Goal: Task Accomplishment & Management: Use online tool/utility

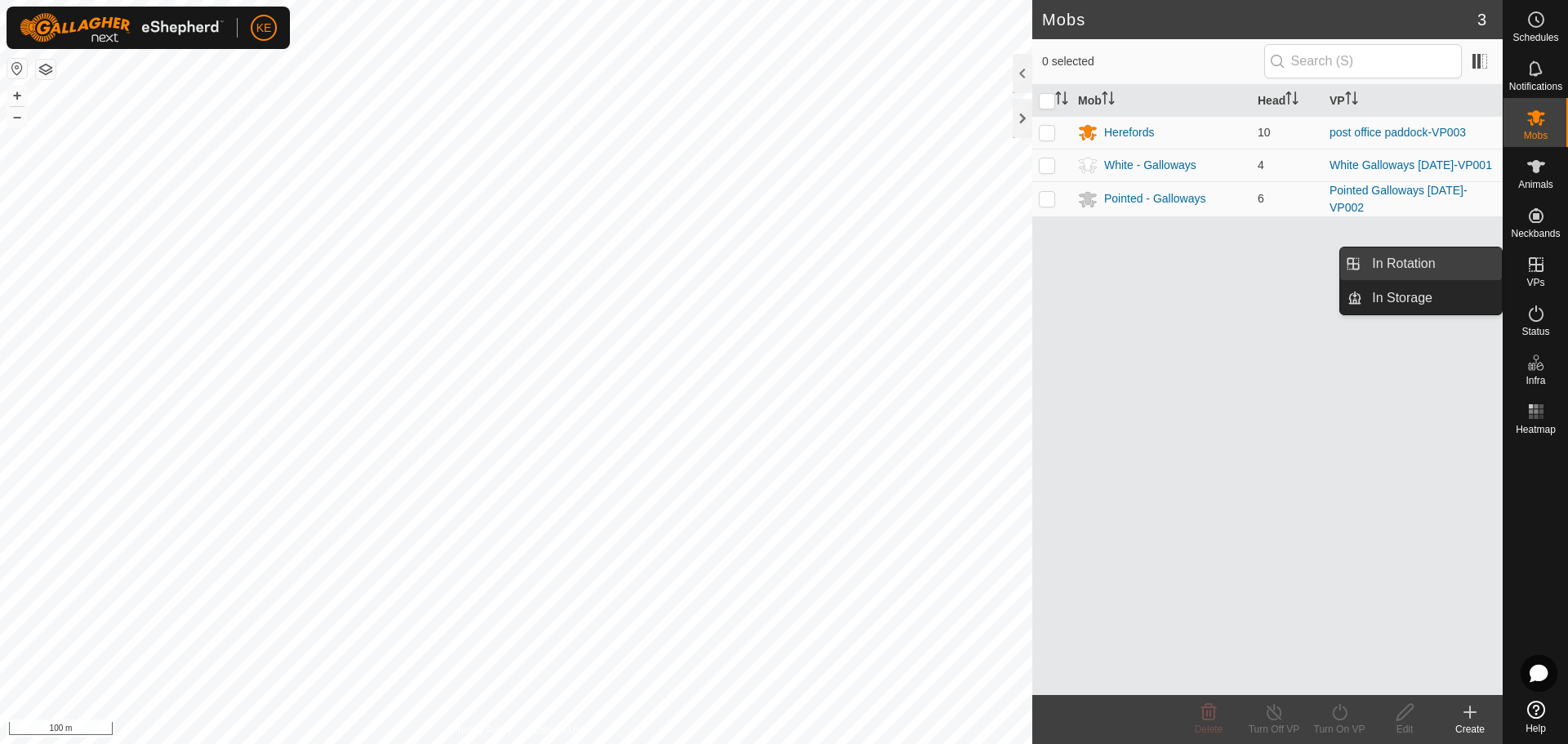
drag, startPoint x: 1488, startPoint y: 258, endPoint x: 1407, endPoint y: 264, distance: 81.2
click at [1407, 264] on link "In Rotation" at bounding box center [1432, 264] width 139 height 33
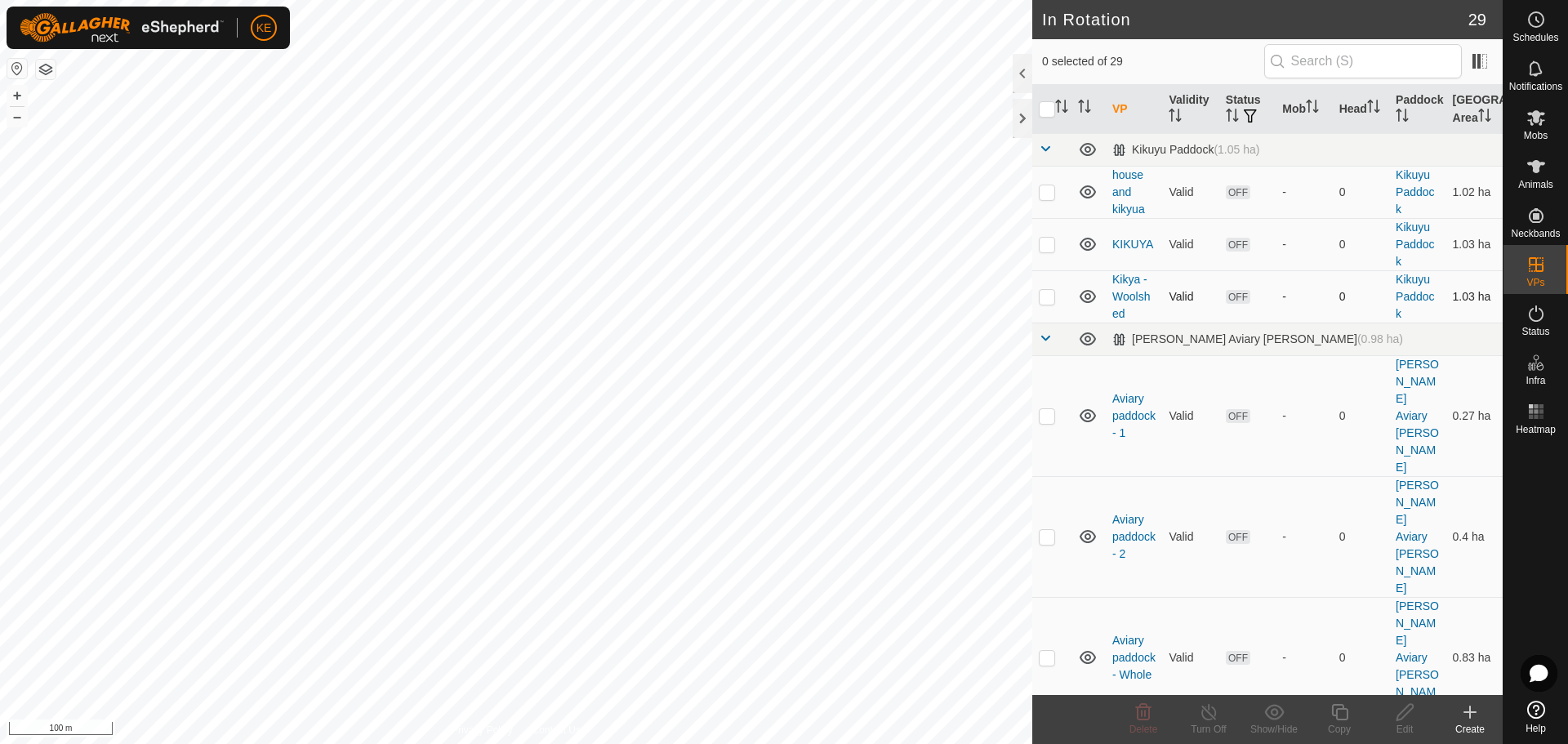
checkbox input "true"
click at [1343, 712] on icon at bounding box center [1339, 712] width 21 height 20
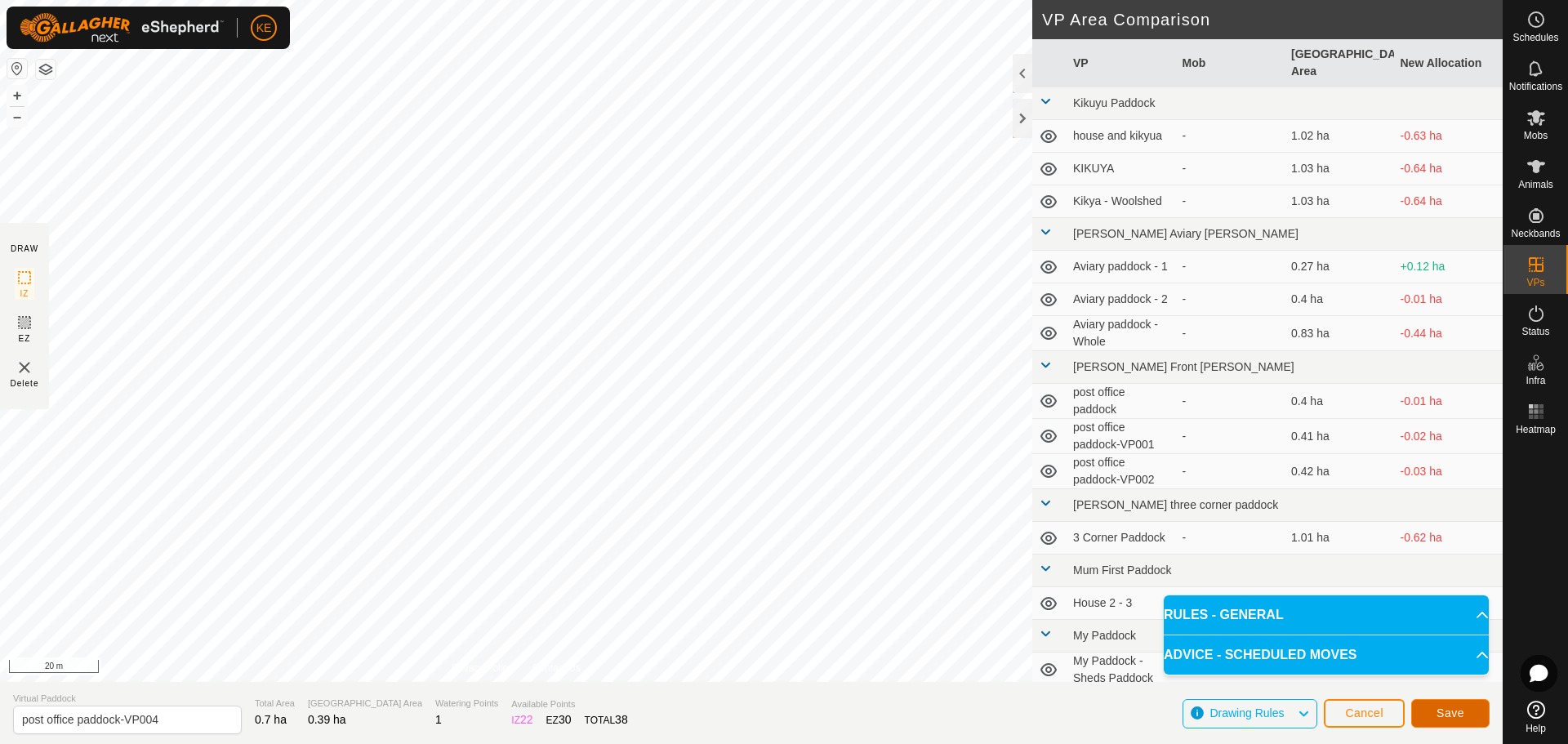
click at [1462, 715] on span "Save" at bounding box center [1451, 713] width 28 height 13
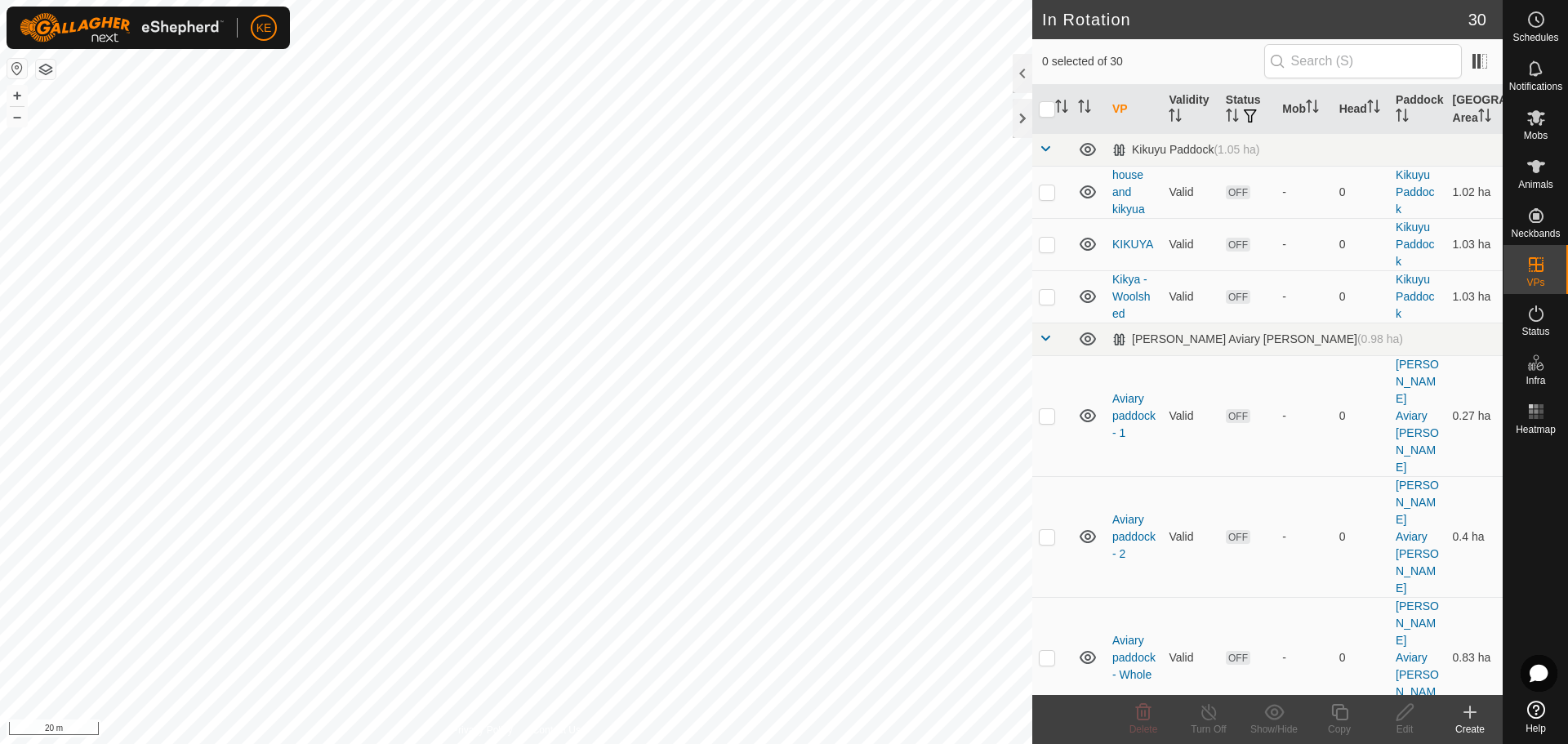
checkbox input "true"
checkbox input "false"
checkbox input "true"
click at [1338, 708] on icon at bounding box center [1339, 712] width 16 height 16
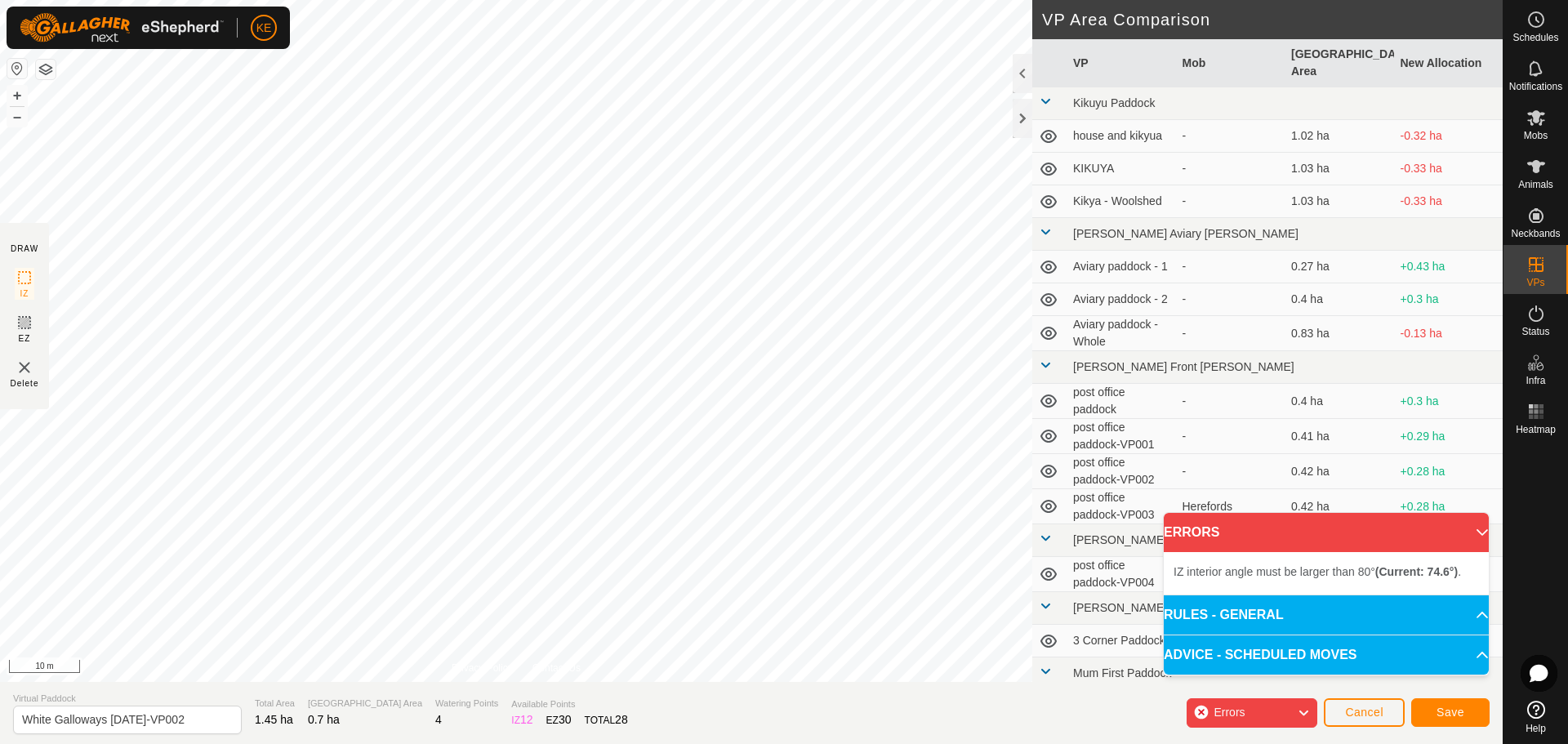
click at [758, 372] on div "IZ interior angle must be larger than 80° (Current: 74.6°) . + – ⇧ i 10 m" at bounding box center [516, 341] width 1032 height 682
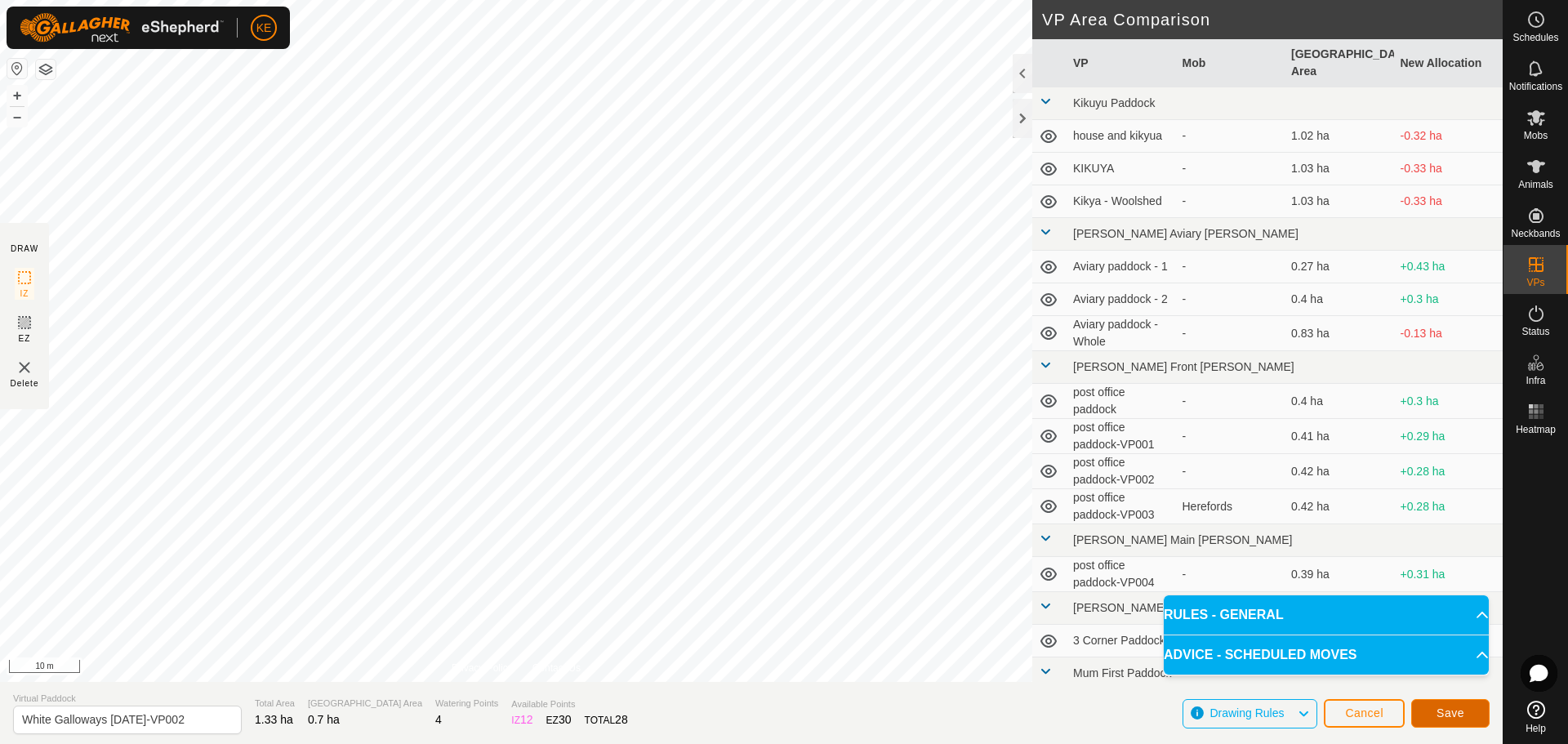
click at [1453, 714] on span "Save" at bounding box center [1451, 713] width 28 height 13
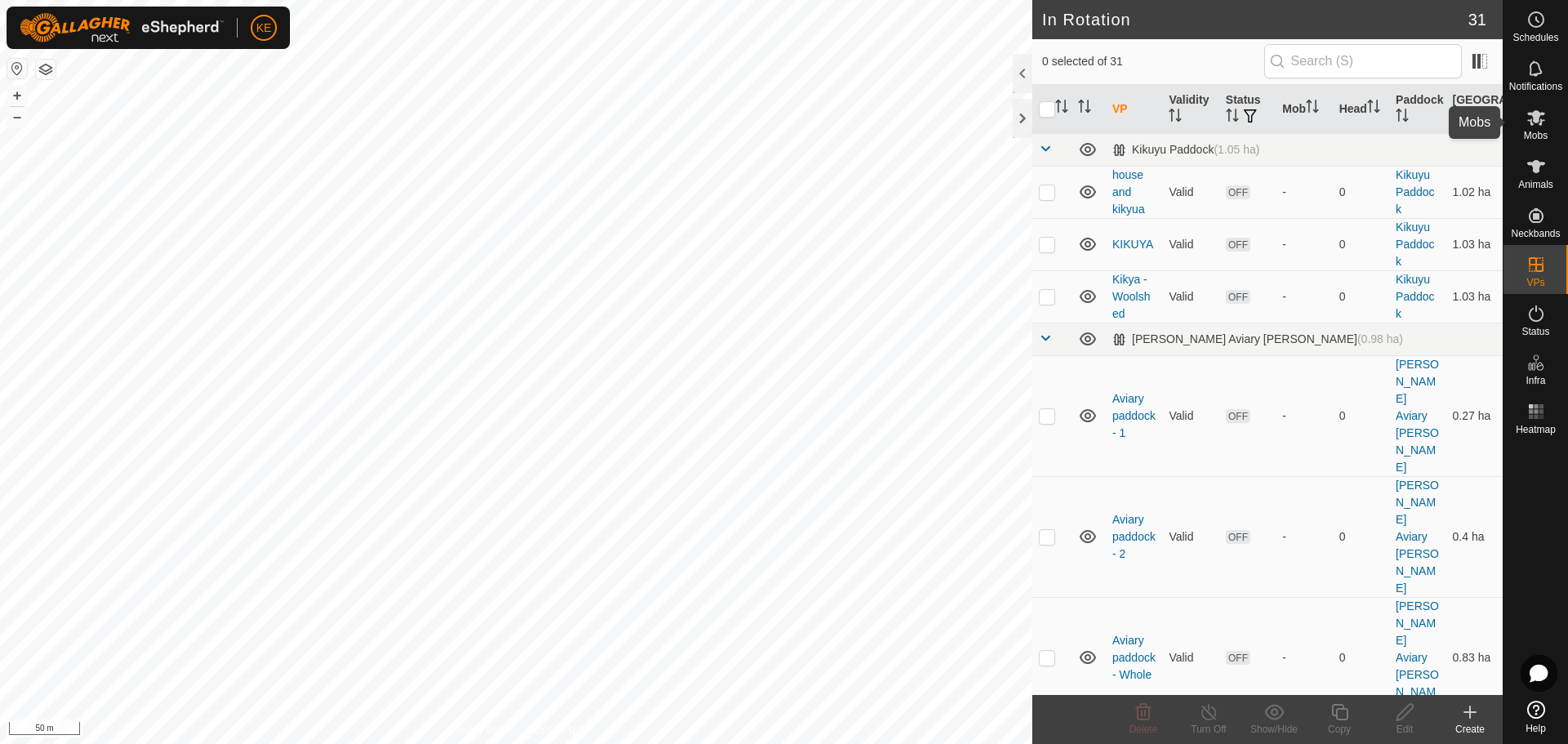
click at [1549, 126] on es-mob-svg-icon at bounding box center [1536, 117] width 30 height 26
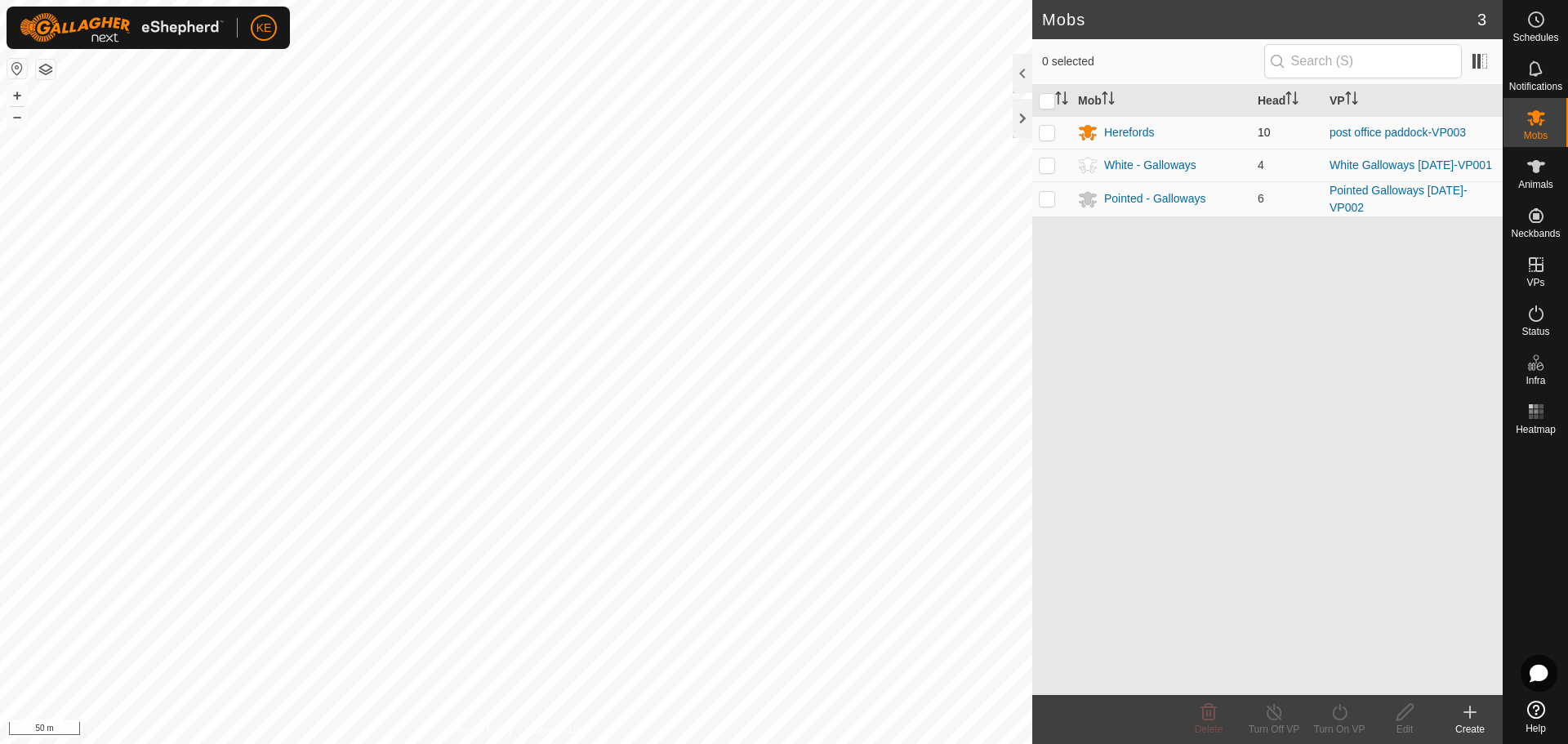
click at [1041, 132] on p-checkbox at bounding box center [1047, 132] width 16 height 13
checkbox input "true"
click at [1334, 707] on icon at bounding box center [1339, 712] width 21 height 20
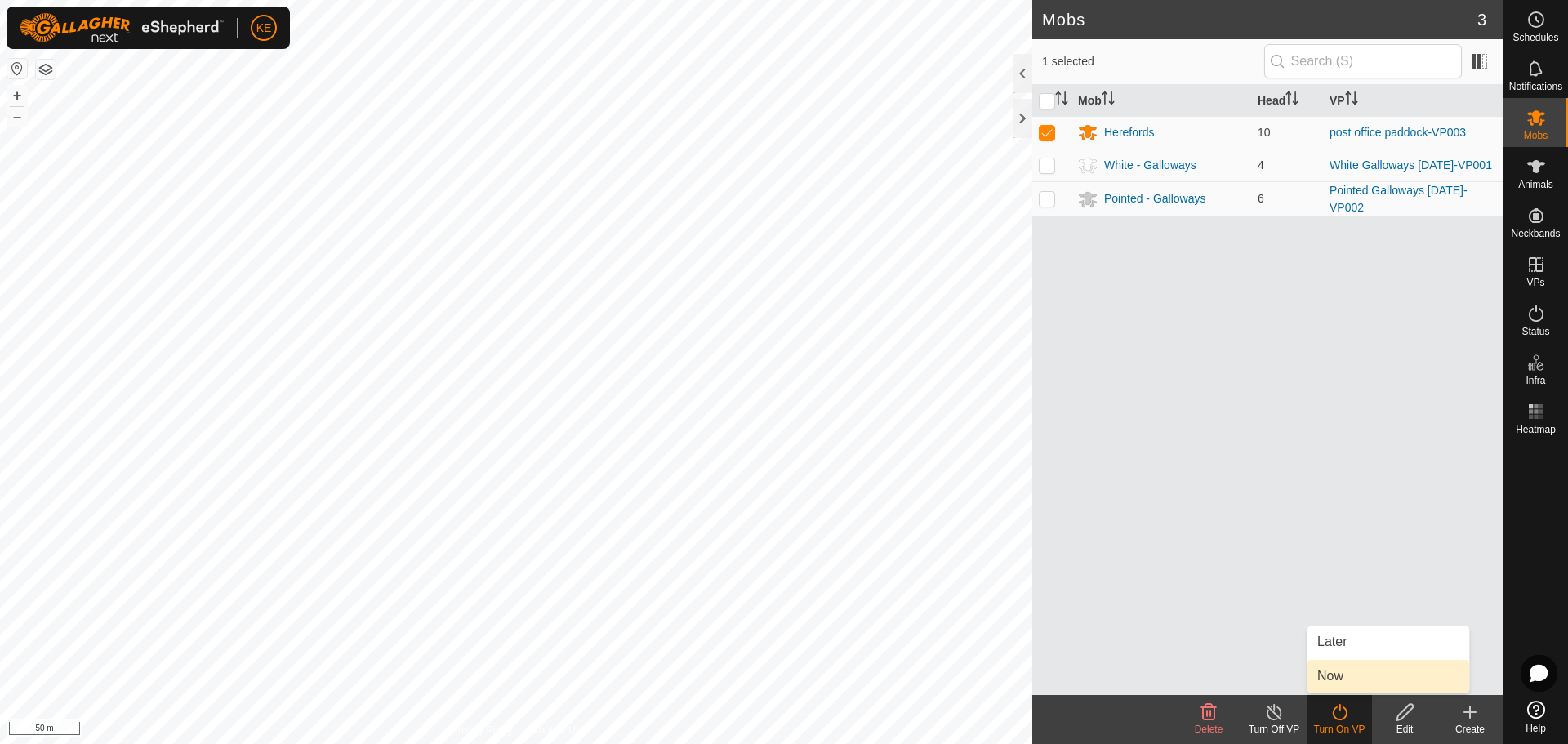
click at [1336, 674] on link "Now" at bounding box center [1388, 676] width 162 height 33
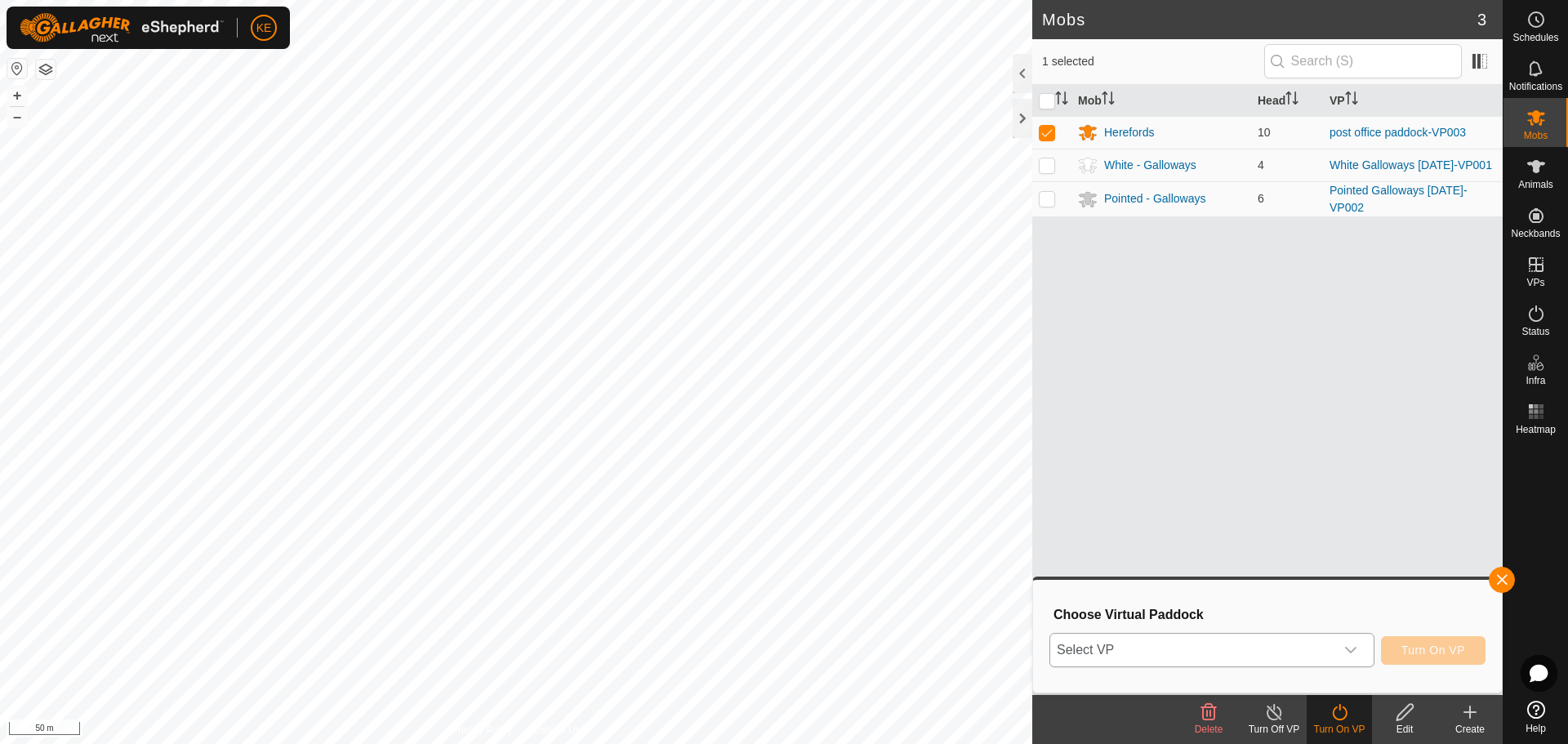
click at [1293, 660] on span "Select VP" at bounding box center [1192, 650] width 284 height 33
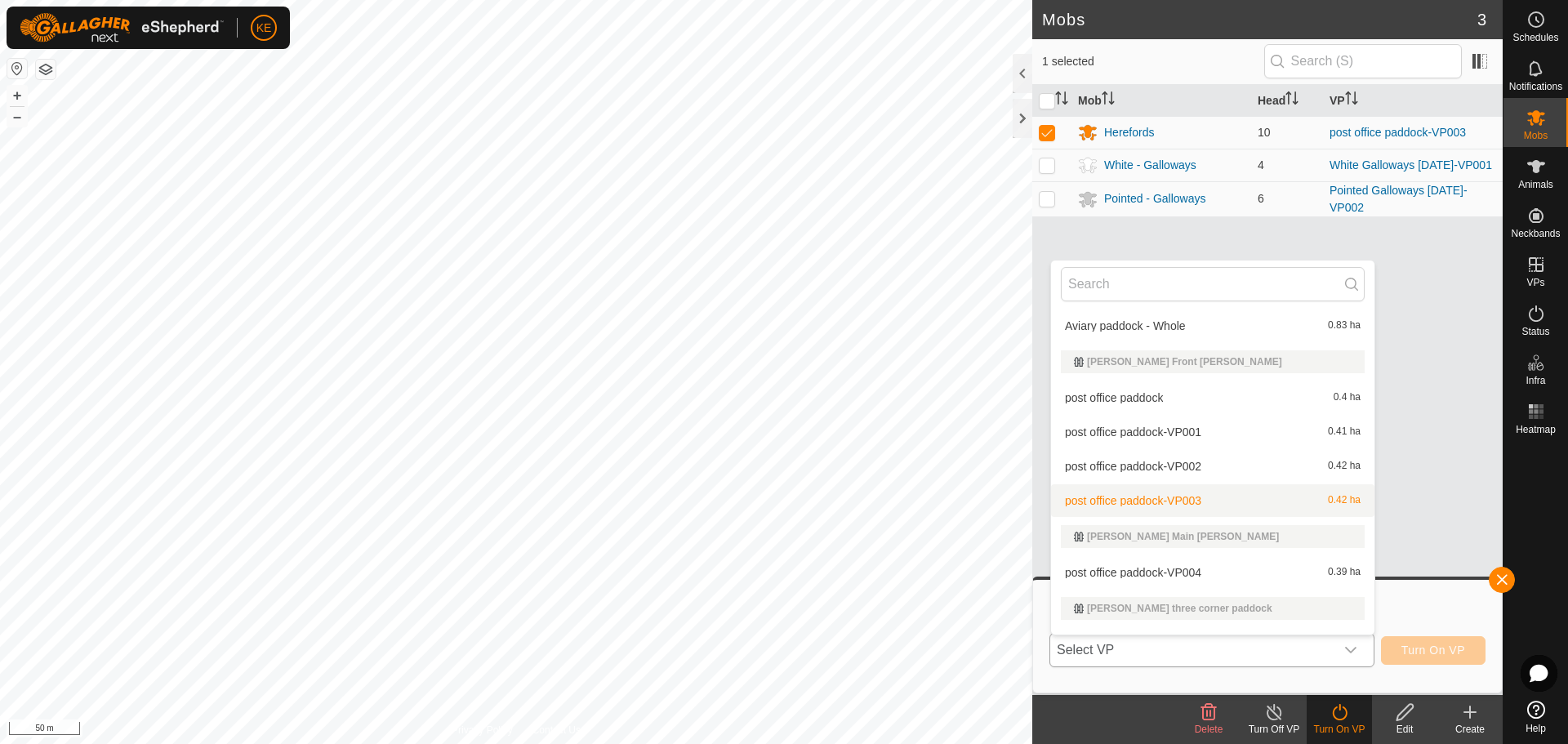
scroll to position [327, 0]
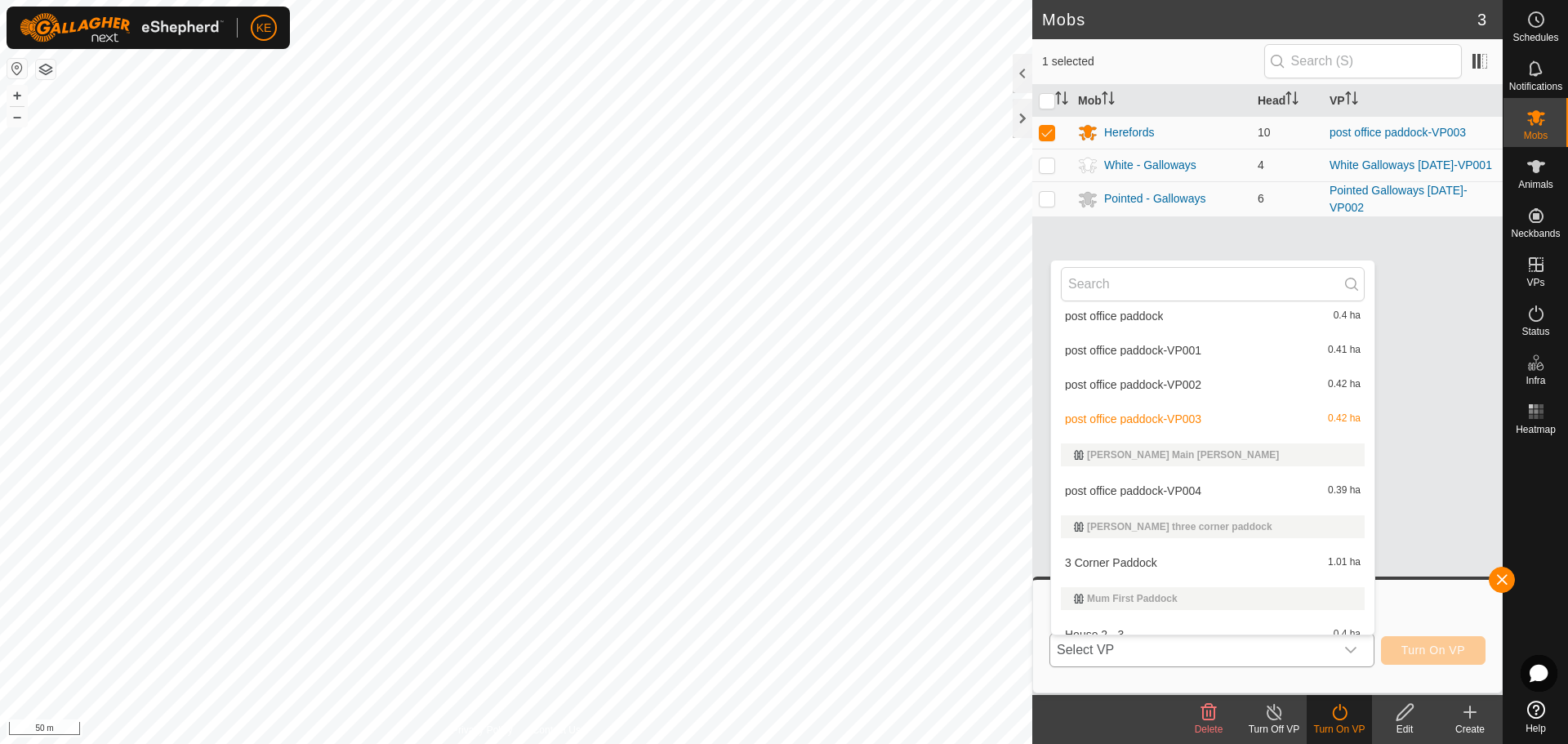
click at [1155, 491] on li "post office paddock-VP004 0.39 ha" at bounding box center [1212, 490] width 323 height 33
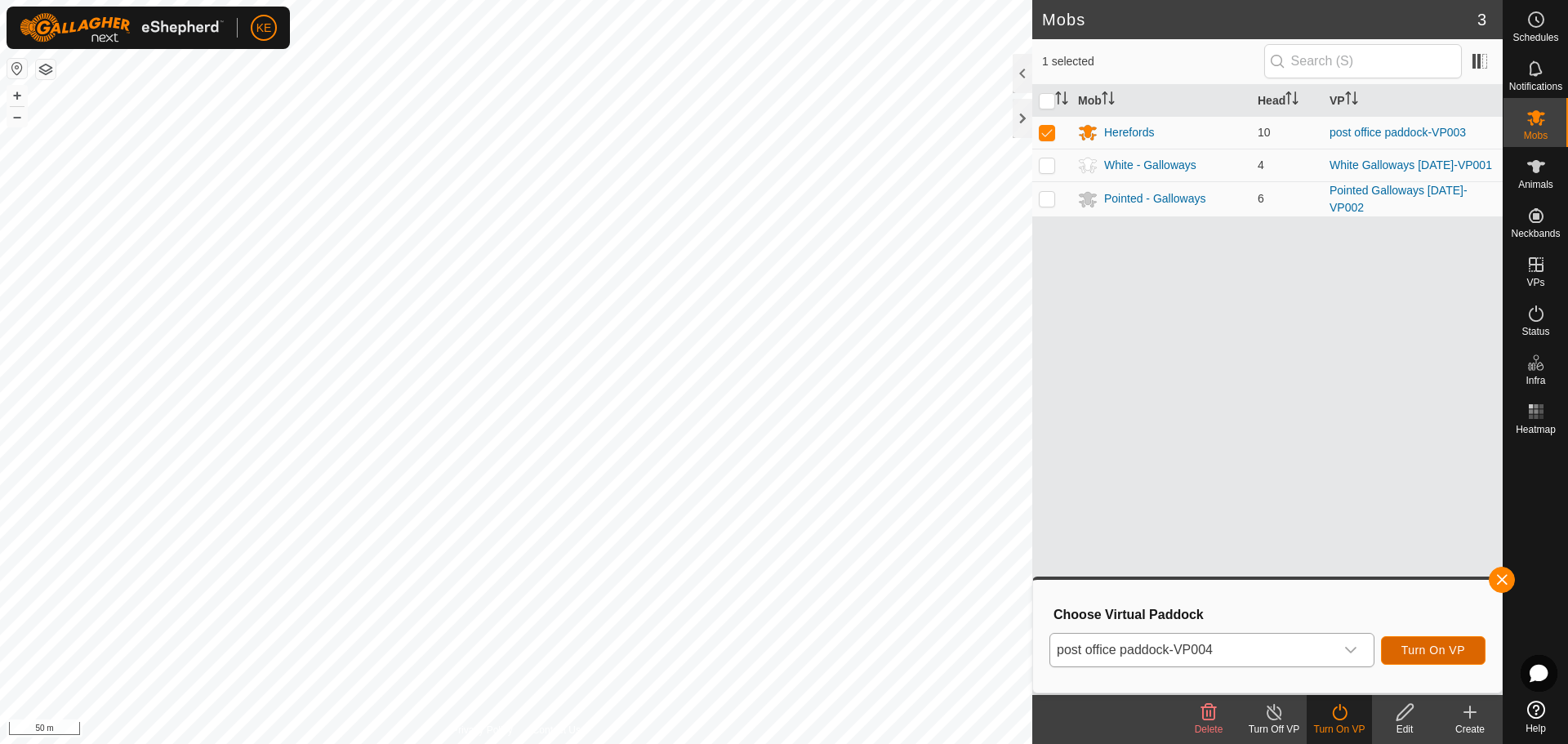
click at [1441, 651] on span "Turn On VP" at bounding box center [1434, 650] width 64 height 13
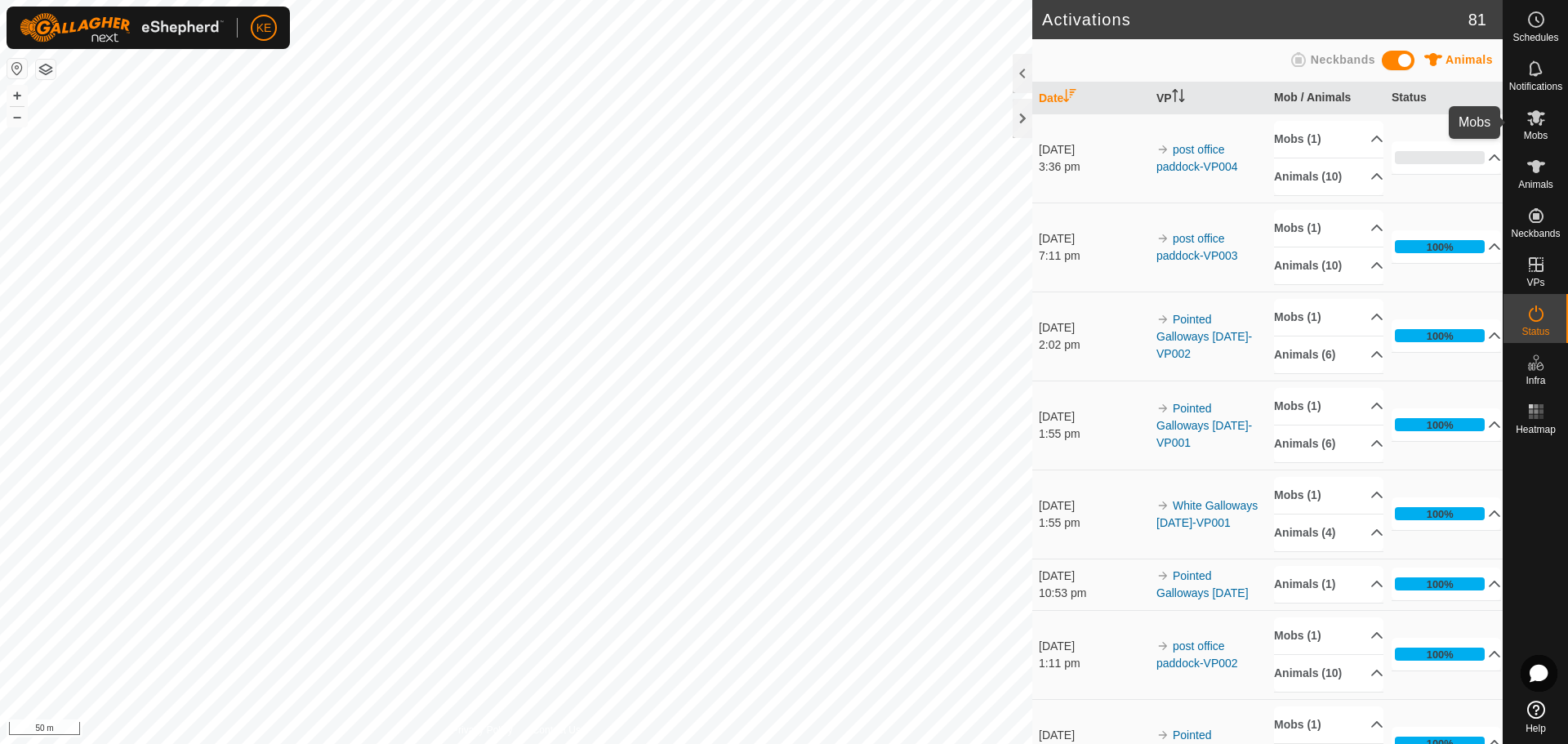
click at [1533, 120] on icon at bounding box center [1536, 118] width 18 height 16
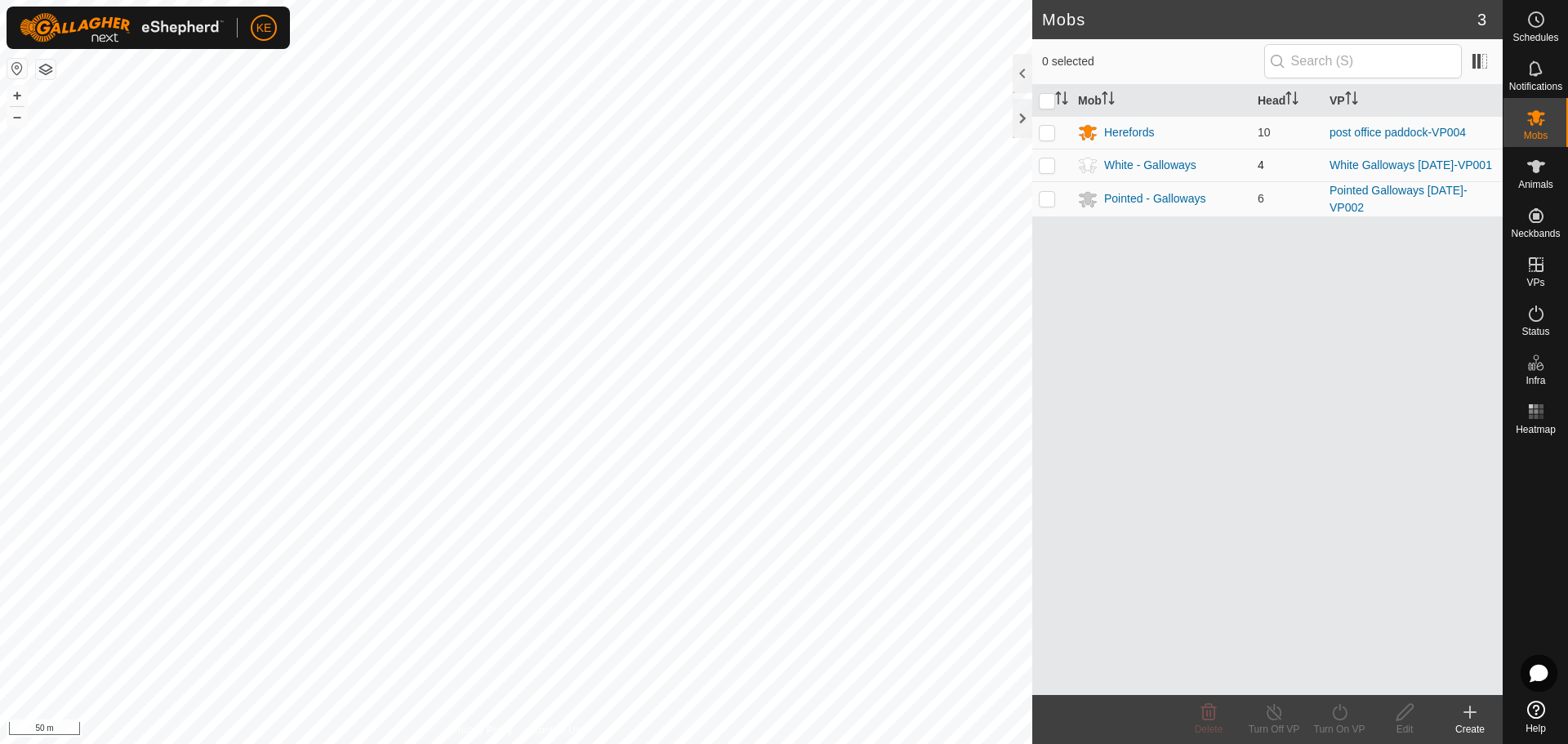
click at [1048, 163] on p-checkbox at bounding box center [1047, 164] width 16 height 13
checkbox input "true"
click at [1338, 708] on icon at bounding box center [1339, 712] width 21 height 20
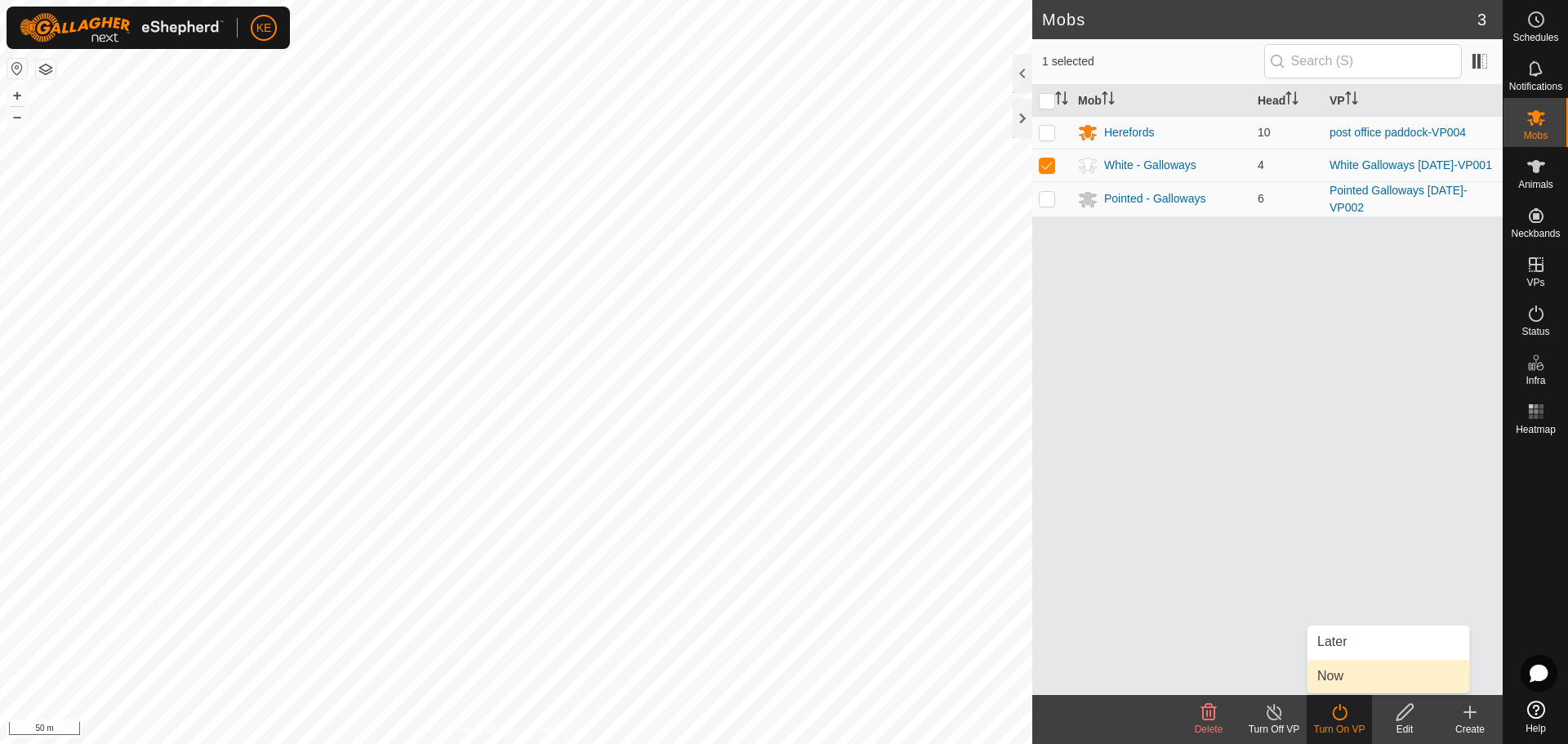
click at [1336, 673] on link "Now" at bounding box center [1388, 676] width 162 height 33
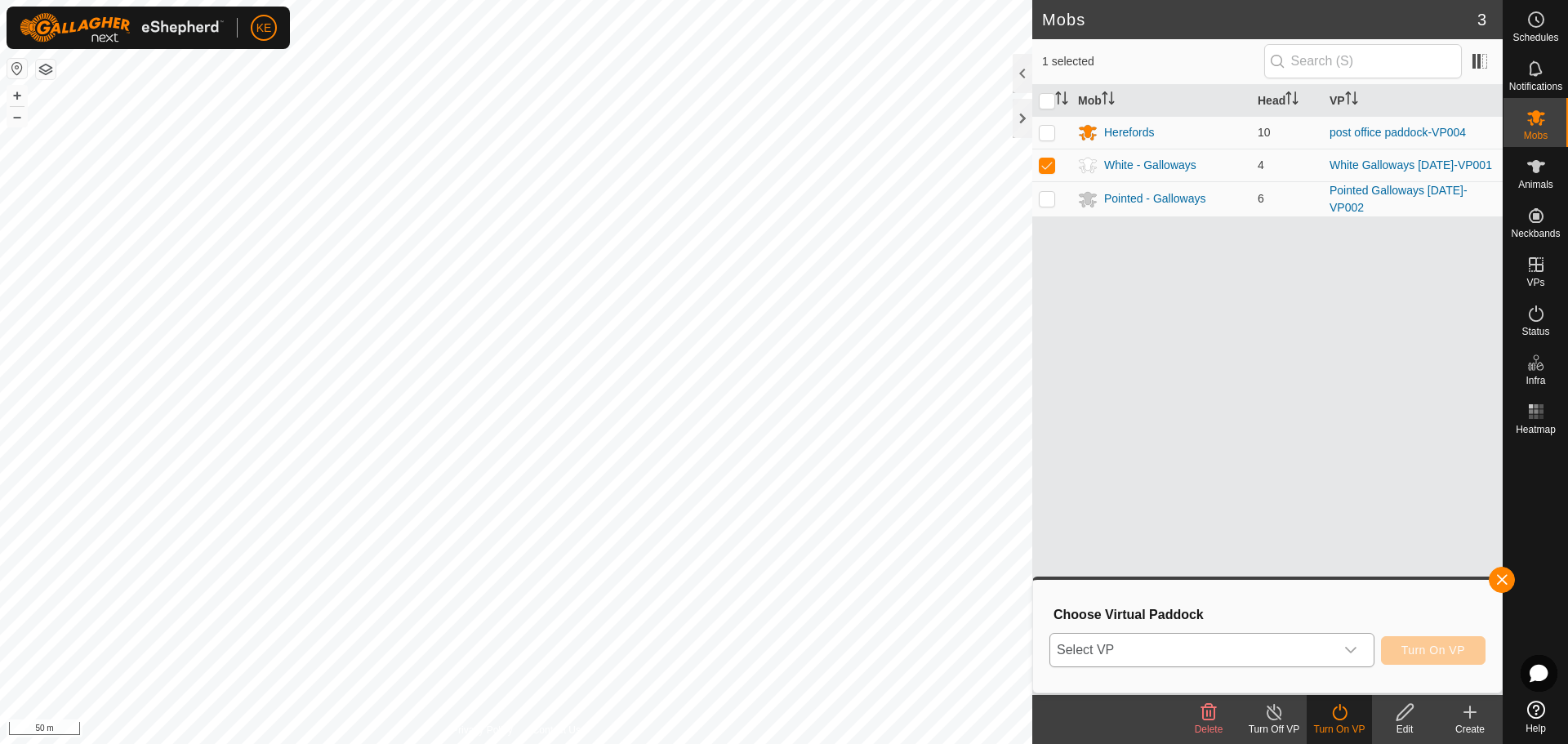
click at [1181, 655] on span "Select VP" at bounding box center [1192, 650] width 284 height 33
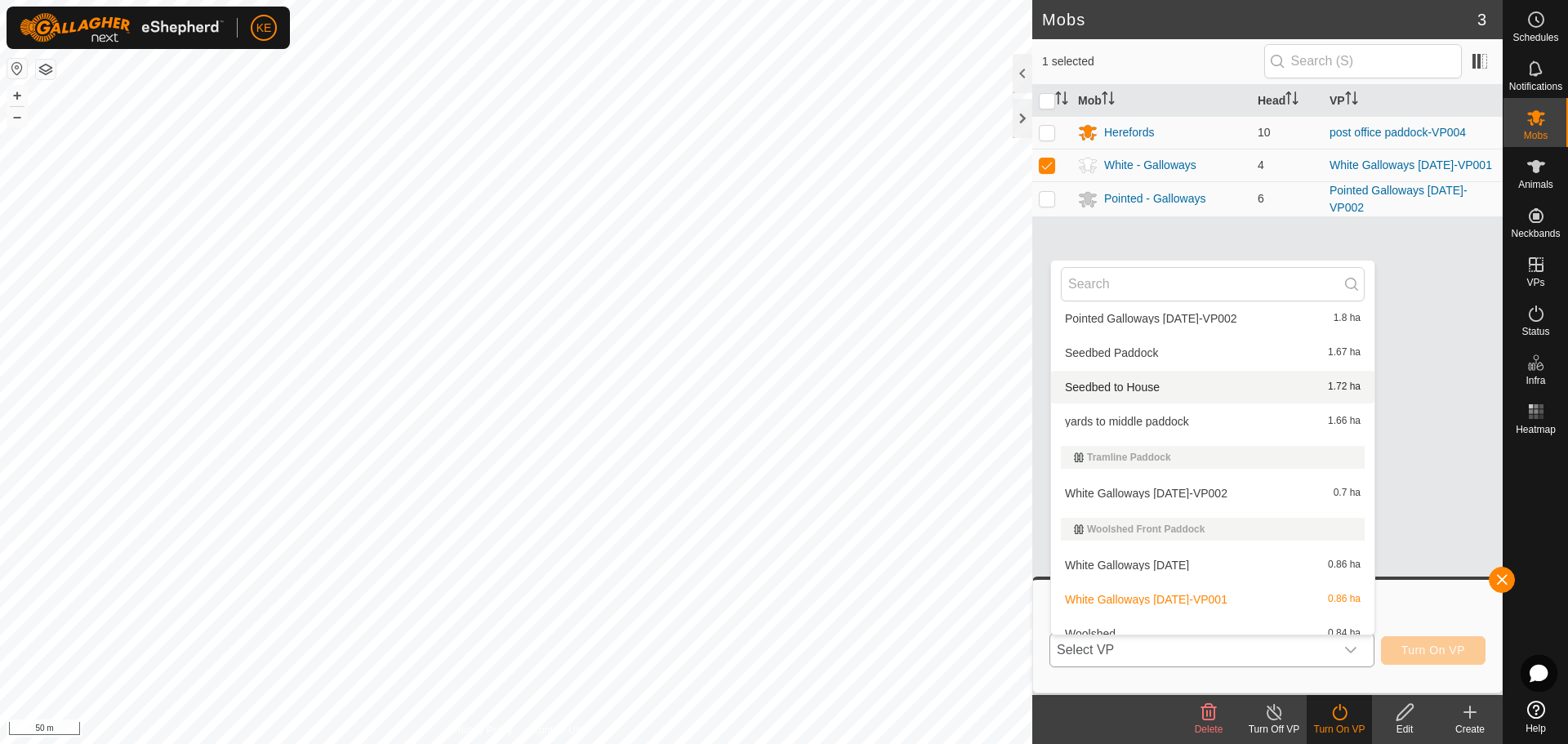
scroll to position [1087, 0]
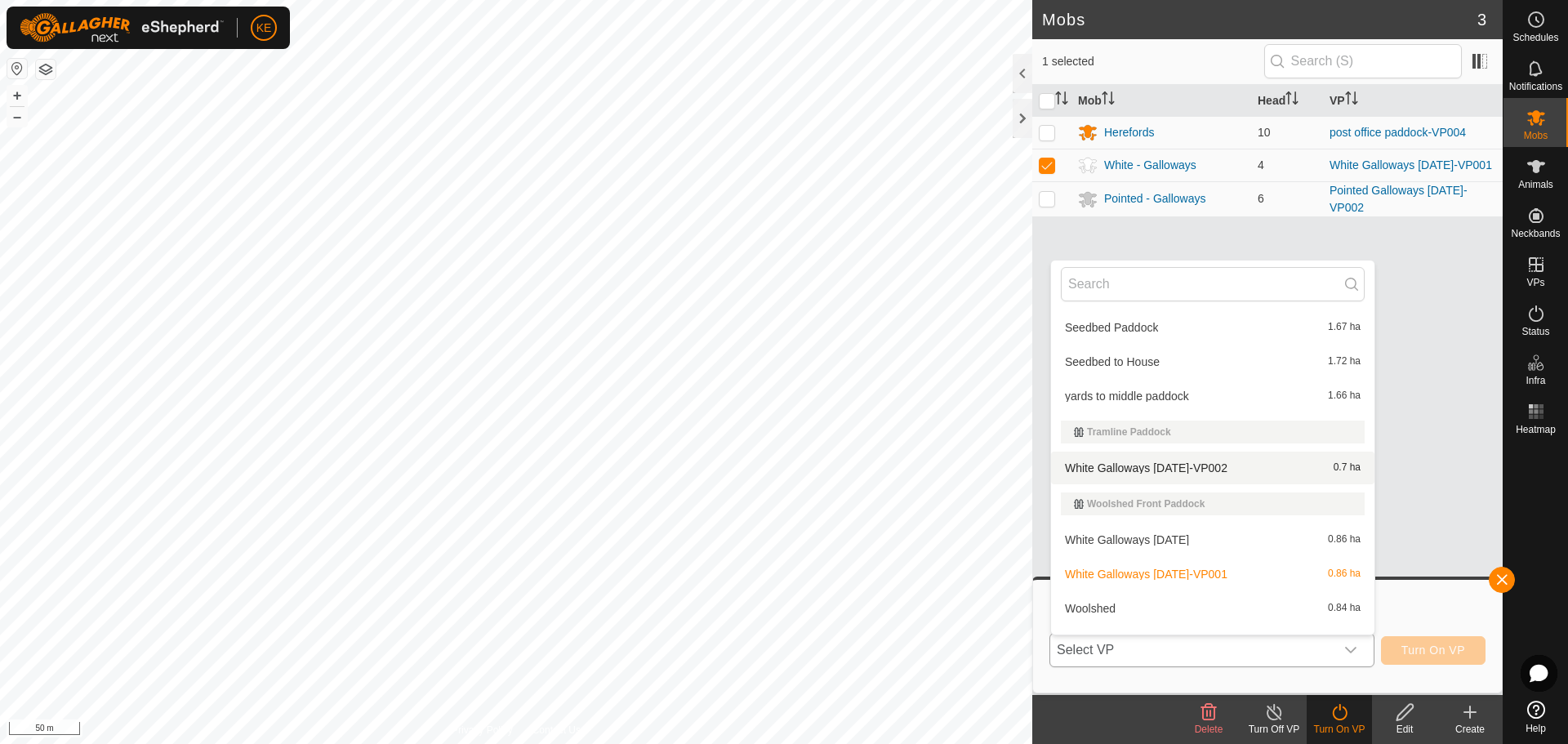
click at [1215, 462] on li "White Galloways [DATE]-VP002 0.7 ha" at bounding box center [1212, 467] width 323 height 33
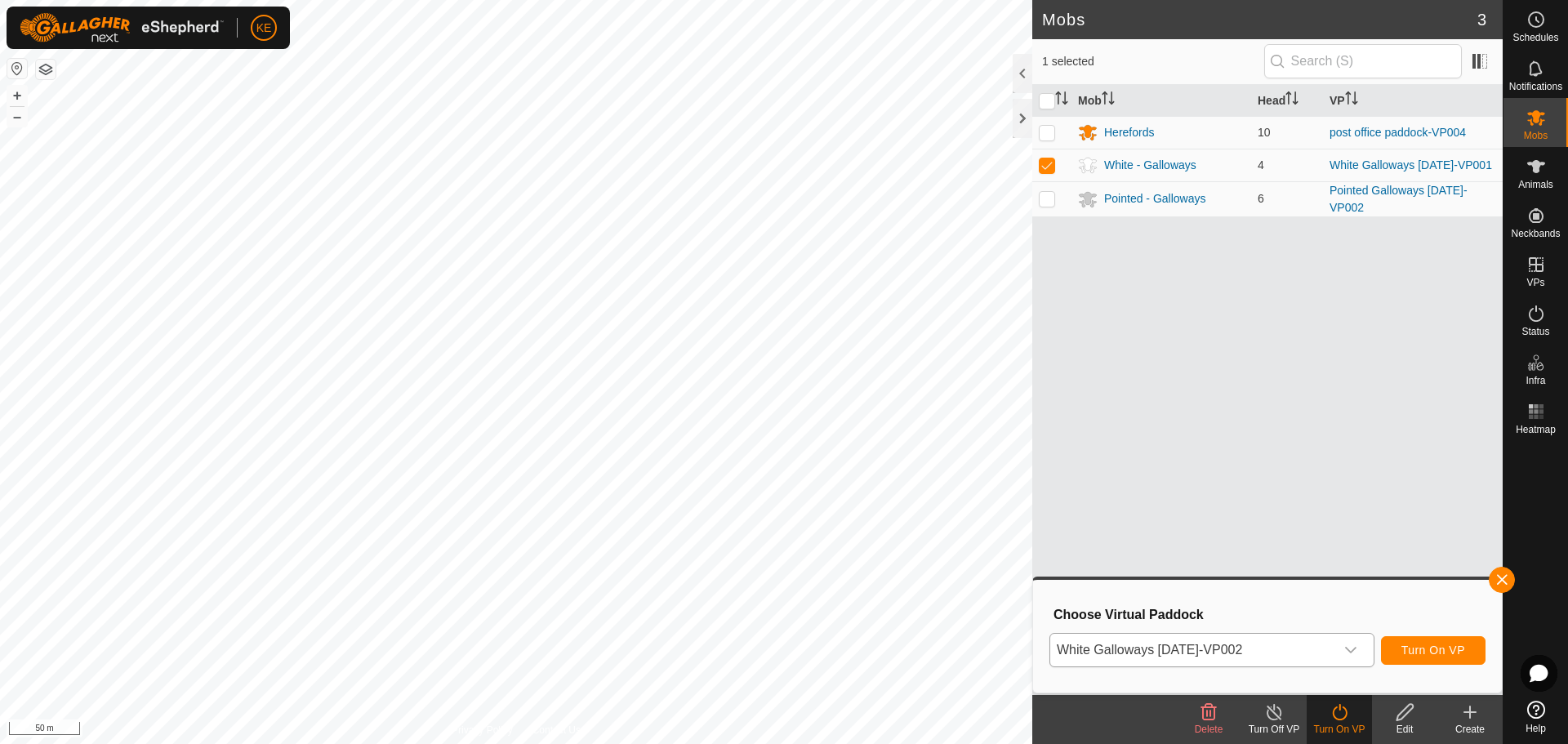
click at [51, 71] on button "button" at bounding box center [46, 70] width 20 height 20
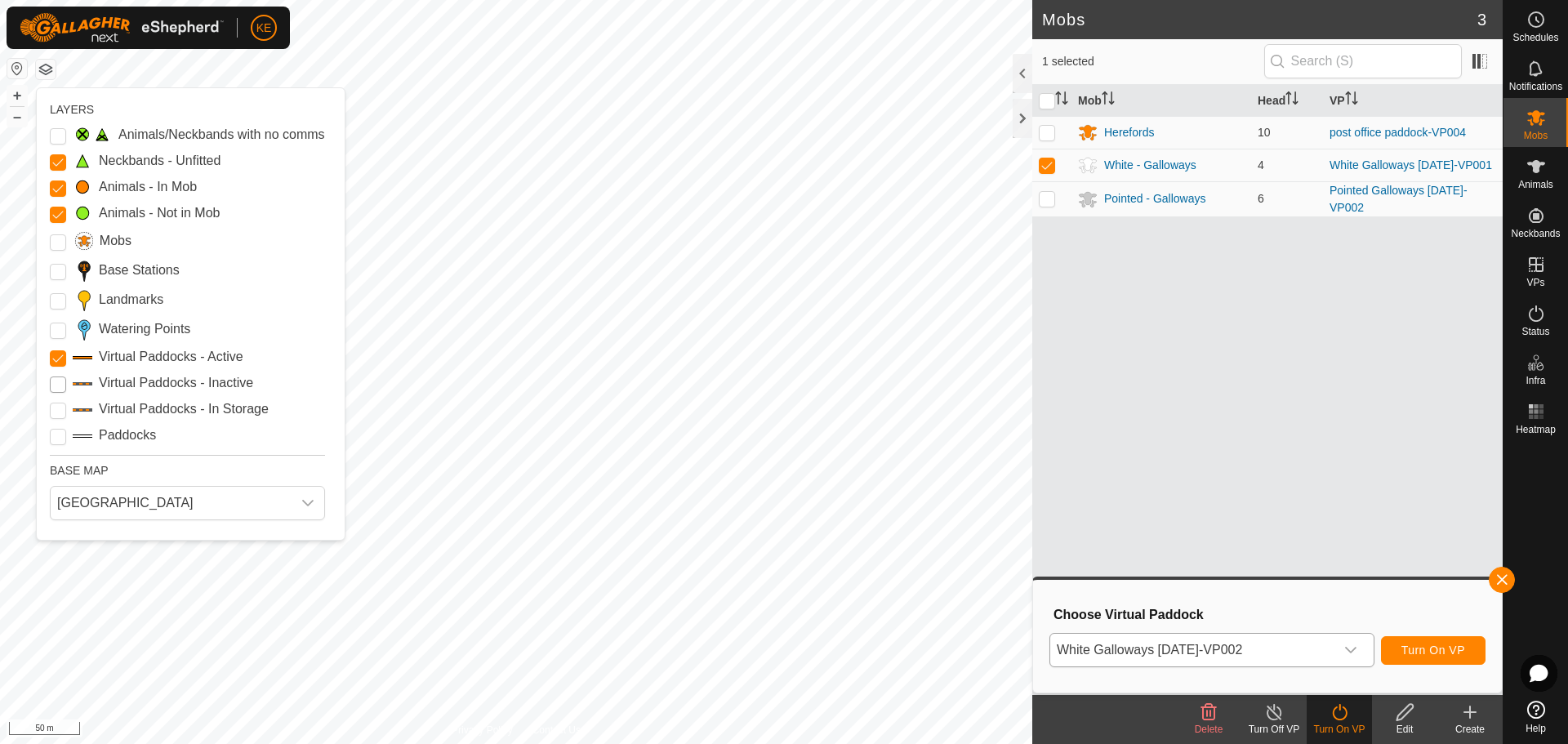
click at [59, 384] on Inactive "Virtual Paddocks - Inactive" at bounding box center [58, 385] width 16 height 16
click at [1430, 647] on span "Turn On VP" at bounding box center [1434, 650] width 64 height 13
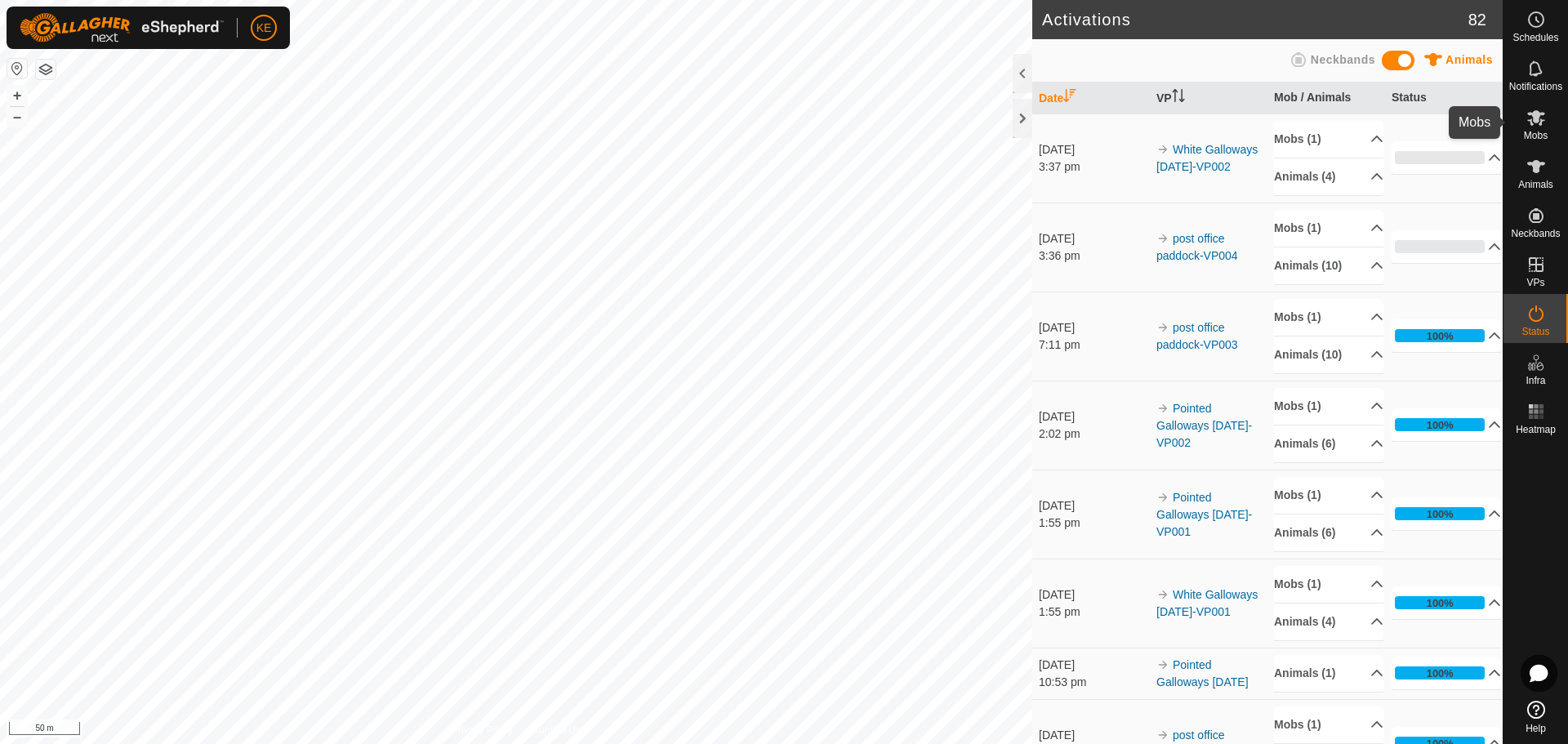
click at [1532, 126] on icon at bounding box center [1536, 117] width 20 height 20
